Goal: Obtain resource: Download file/media

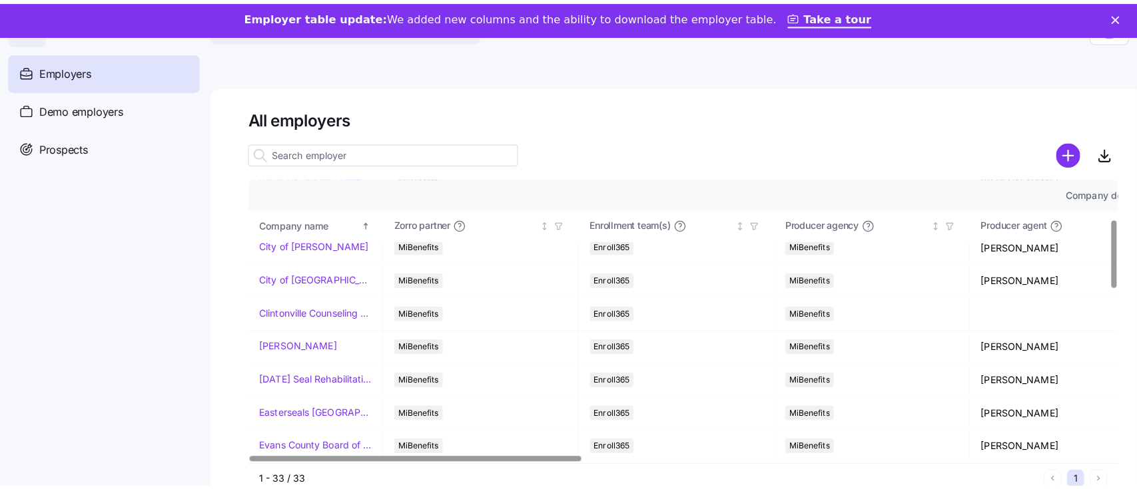
scroll to position [176, 0]
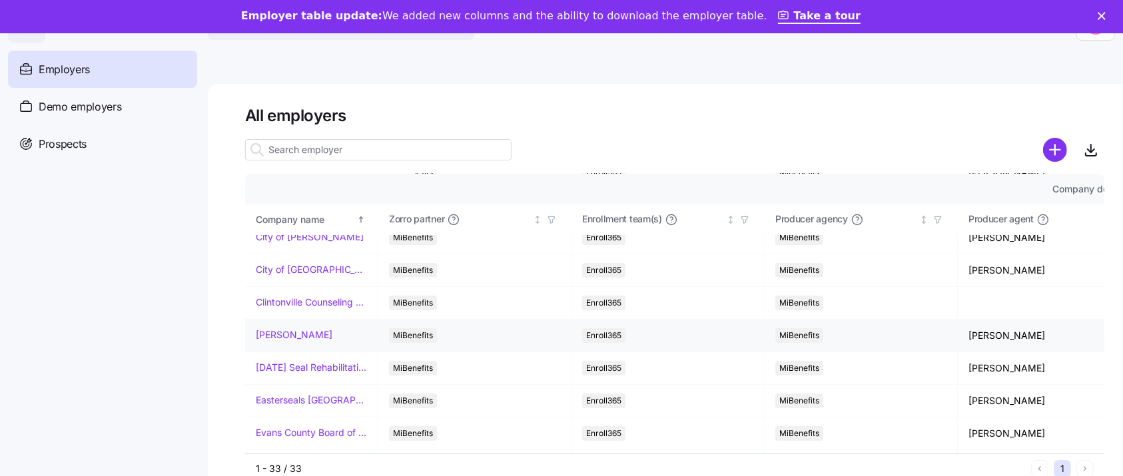
click at [294, 336] on link "[PERSON_NAME]" at bounding box center [294, 334] width 77 height 13
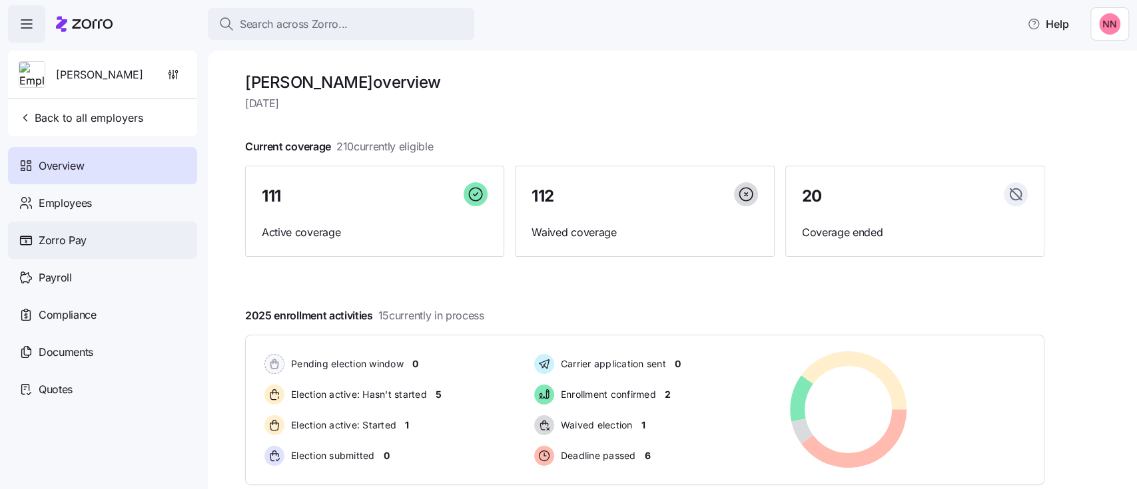
click at [79, 242] on span "Zorro Pay" at bounding box center [63, 240] width 48 height 17
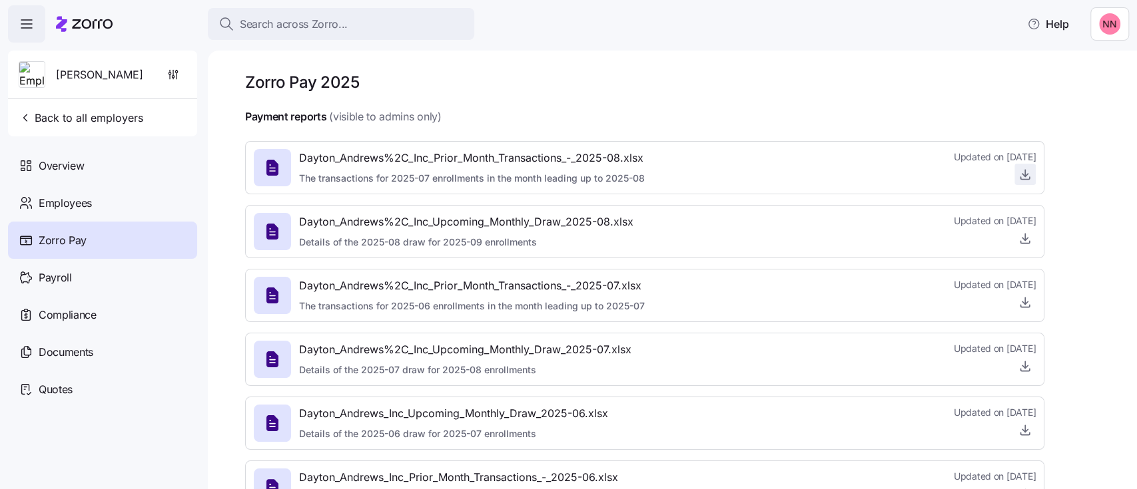
click at [852, 174] on icon "button" at bounding box center [1024, 174] width 13 height 13
